Goal: Task Accomplishment & Management: Use online tool/utility

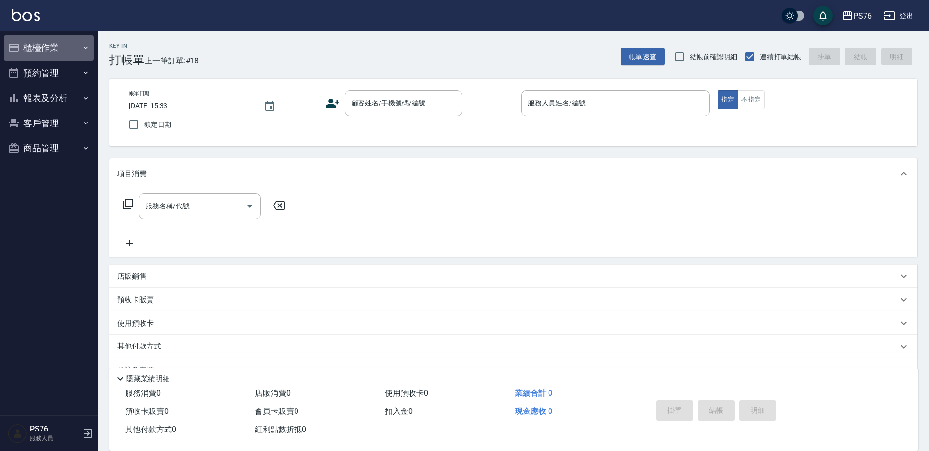
click at [48, 40] on button "櫃檯作業" at bounding box center [49, 47] width 90 height 25
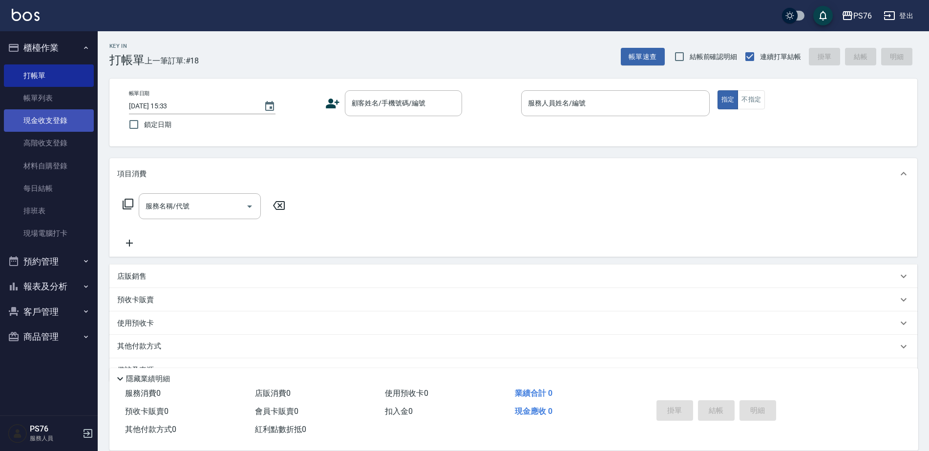
click at [42, 120] on link "現金收支登錄" at bounding box center [49, 120] width 90 height 22
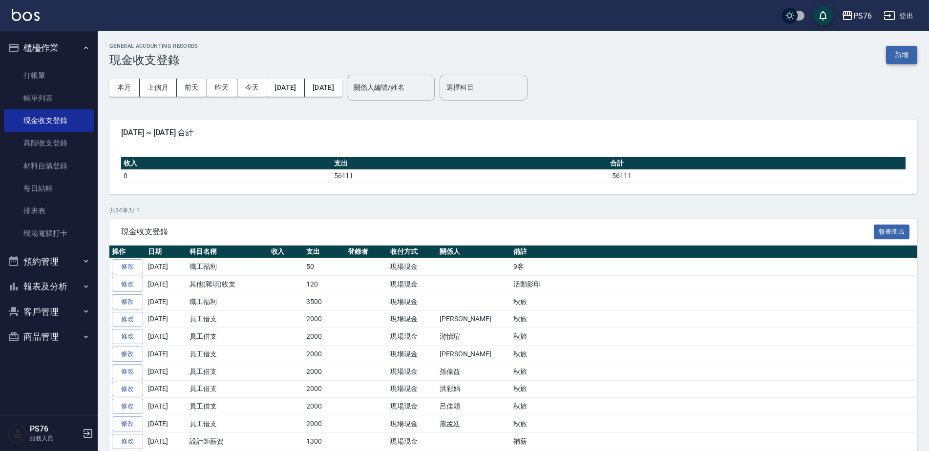
click at [906, 56] on button "新增" at bounding box center [901, 55] width 31 height 18
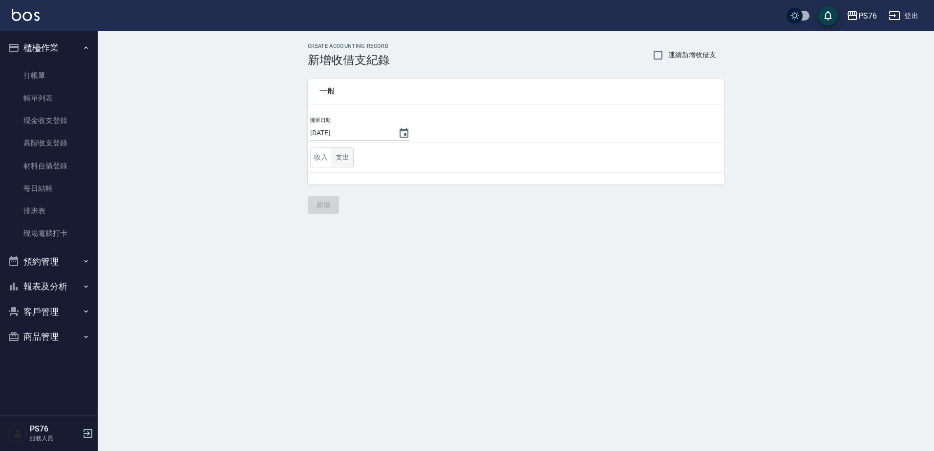
click at [351, 161] on button "支出" at bounding box center [343, 157] width 22 height 20
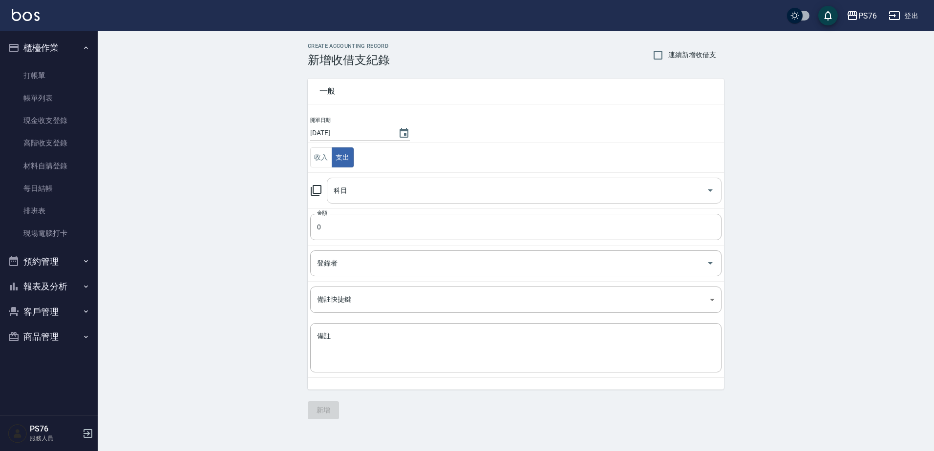
click at [379, 197] on input "科目" at bounding box center [516, 190] width 371 height 17
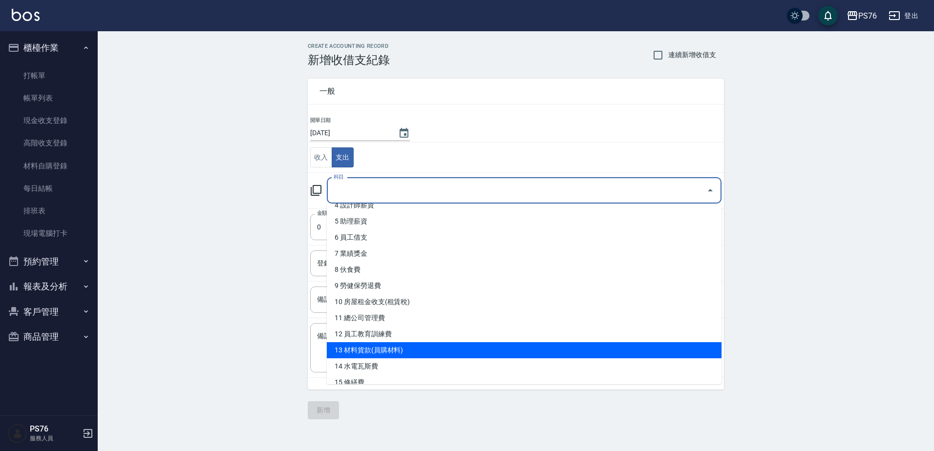
scroll to position [98, 0]
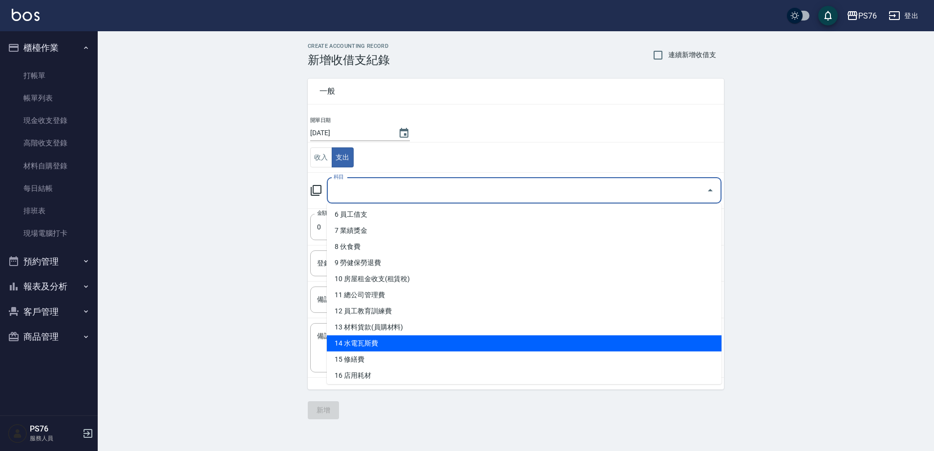
click at [452, 341] on li "14 水電瓦斯費" at bounding box center [524, 344] width 395 height 16
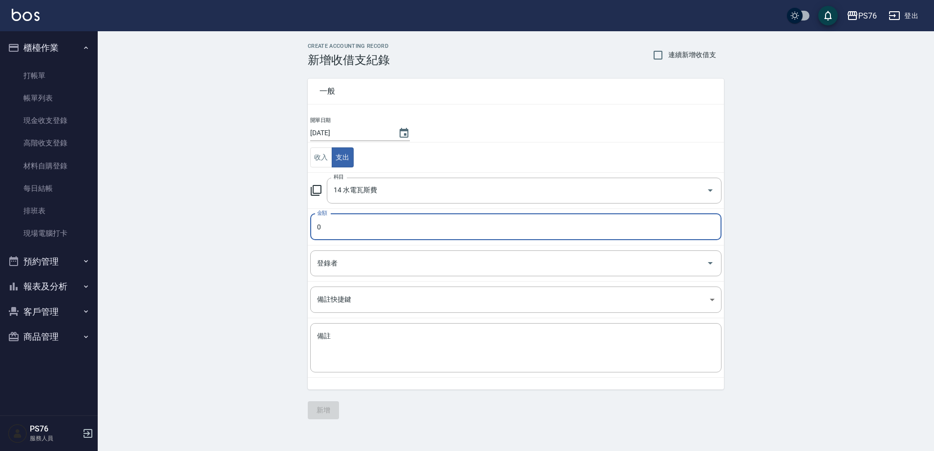
type input "14 水電瓦斯費"
type input "100"
click at [372, 353] on textarea "備註" at bounding box center [516, 348] width 398 height 33
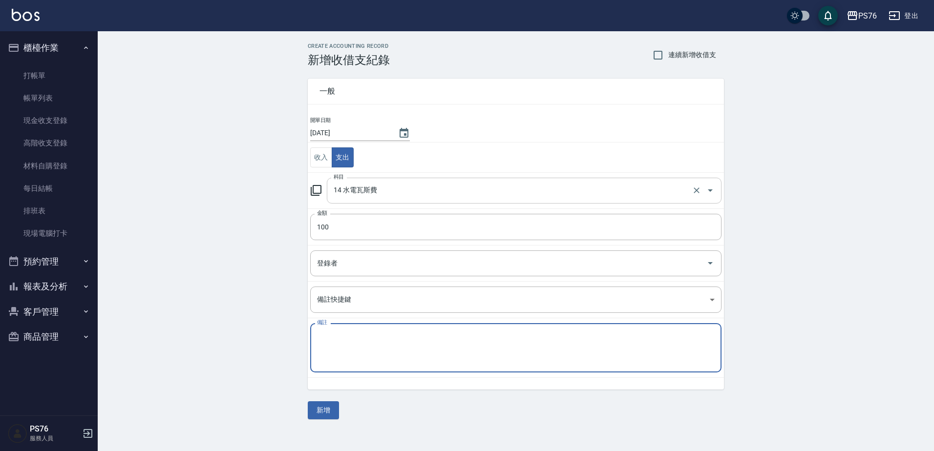
click at [707, 195] on icon "Open" at bounding box center [710, 191] width 12 height 12
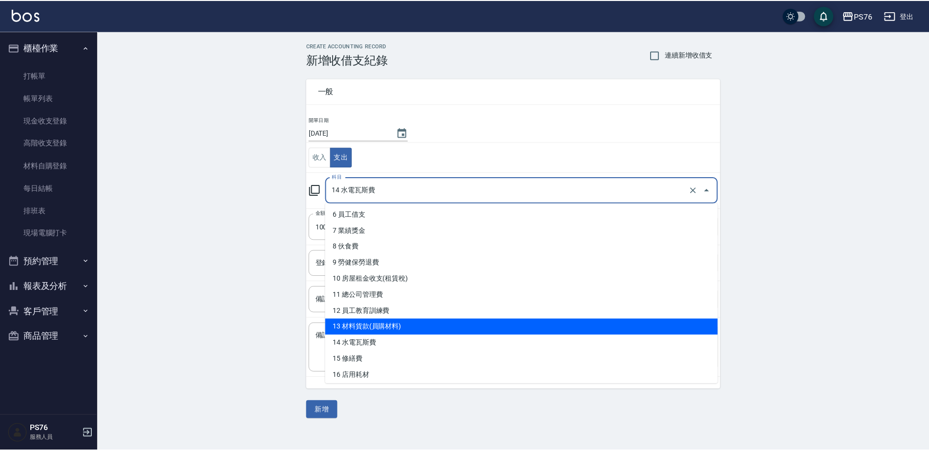
scroll to position [147, 0]
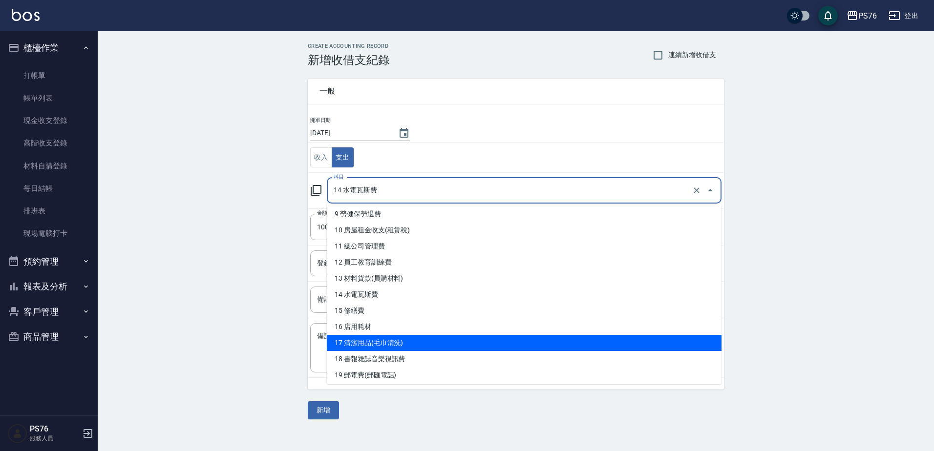
click at [529, 346] on li "17 清潔用品(毛巾清洗)" at bounding box center [524, 343] width 395 height 16
type input "17 清潔用品(毛巾清洗)"
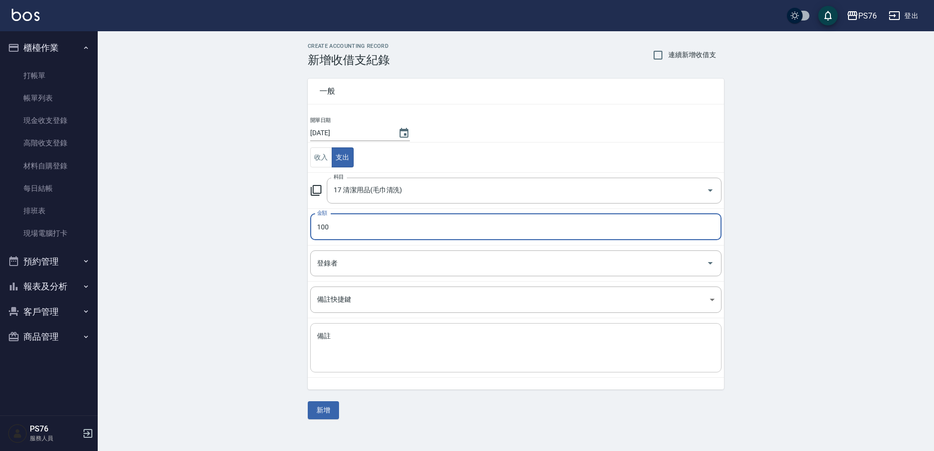
click at [390, 354] on textarea "備註" at bounding box center [516, 348] width 398 height 33
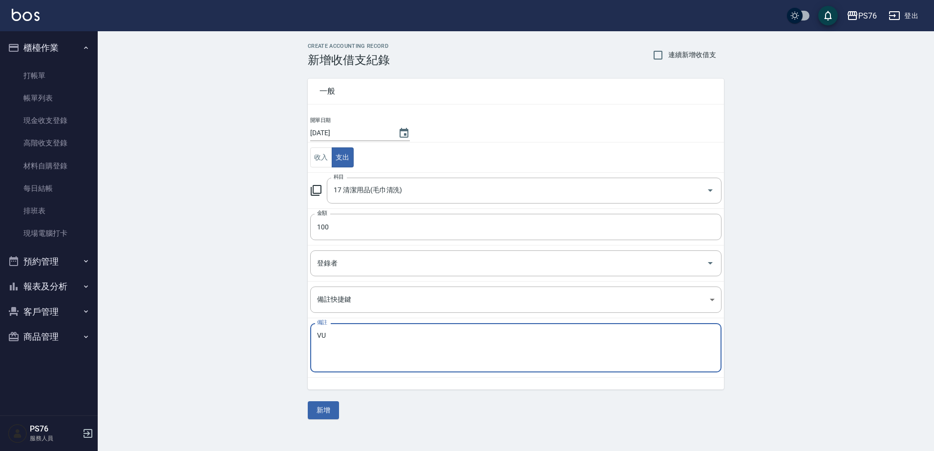
type textarea "V"
type textarea "喜"
type textarea "洗"
click at [328, 411] on button "新增" at bounding box center [323, 410] width 31 height 18
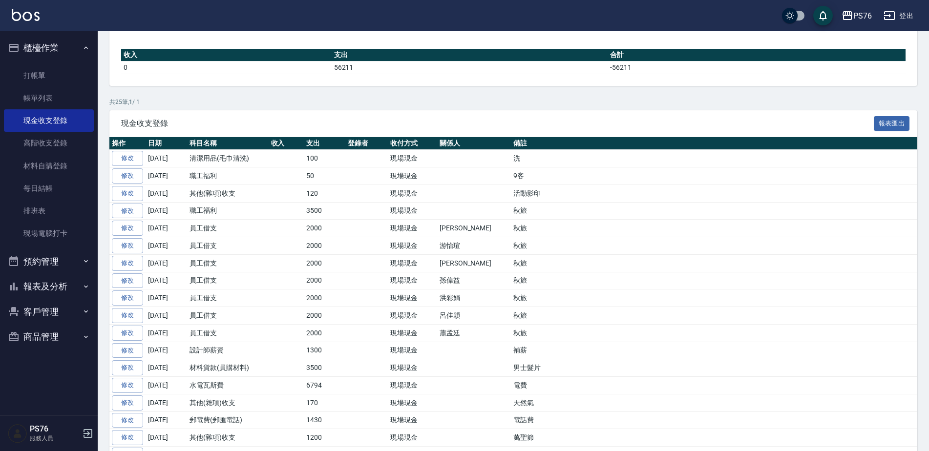
scroll to position [195, 0]
